Goal: Task Accomplishment & Management: Manage account settings

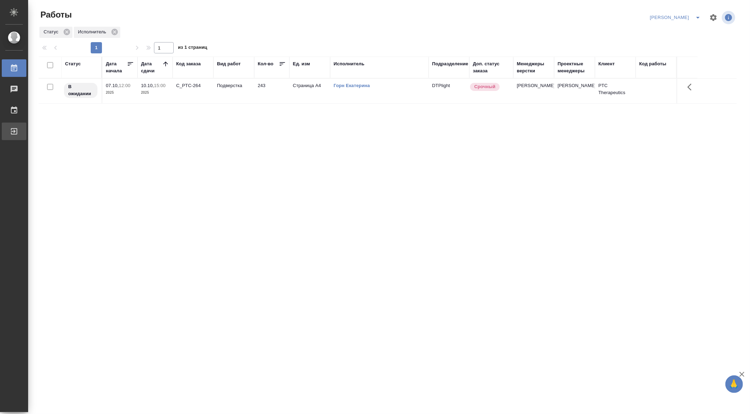
click at [14, 133] on div "Выйти" at bounding box center [5, 131] width 18 height 11
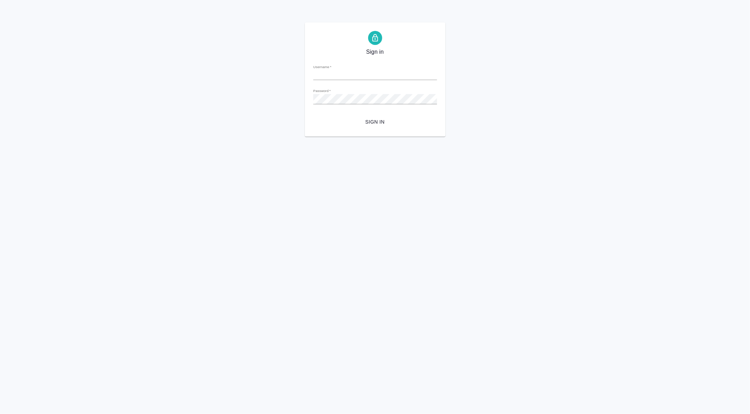
type input "[PERSON_NAME][EMAIL_ADDRESS][DOMAIN_NAME]"
click at [376, 119] on span "Sign in" at bounding box center [375, 122] width 112 height 9
